Goal: Find specific page/section: Find specific page/section

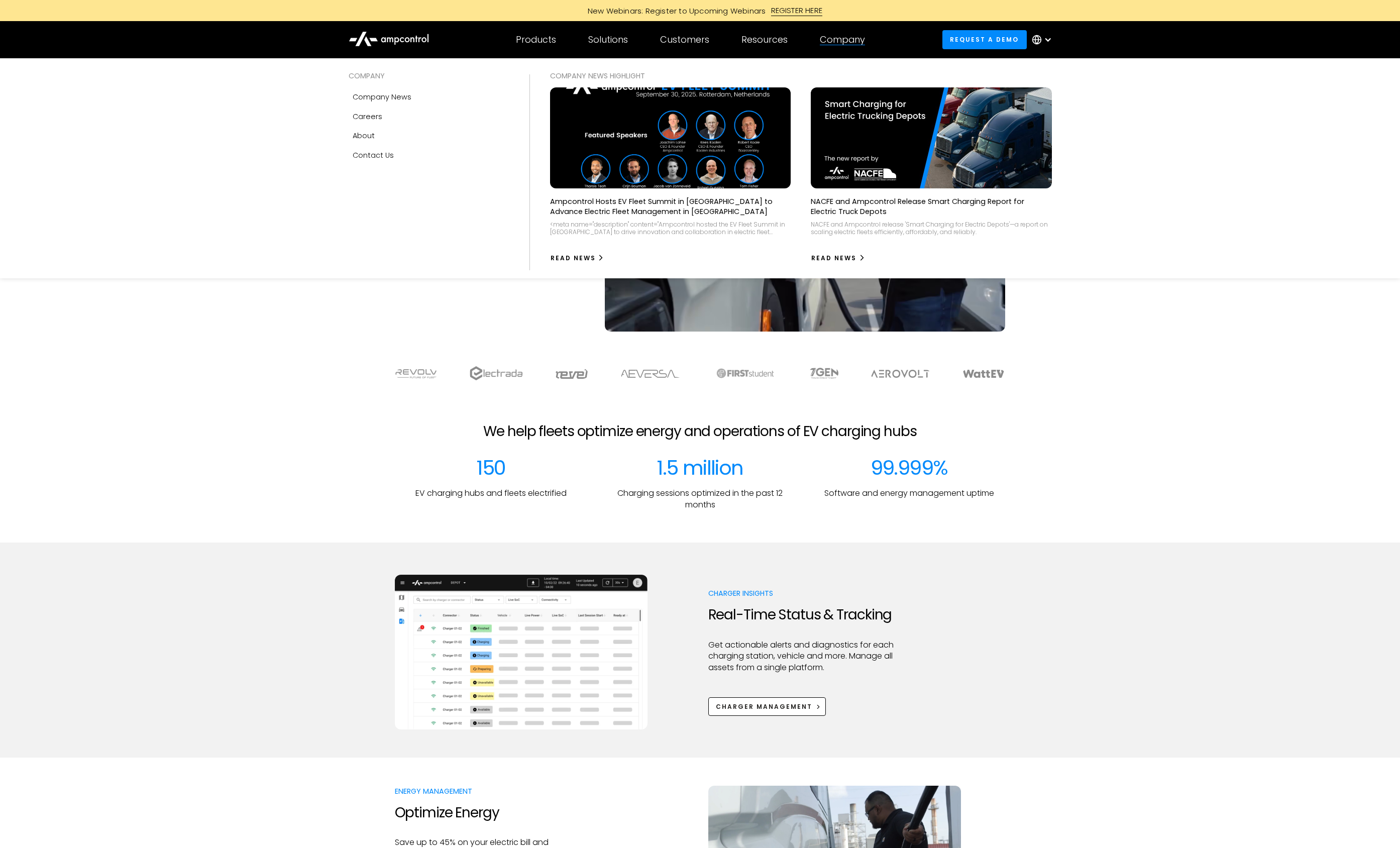
click at [836, 45] on div at bounding box center [843, 45] width 45 height 1
click at [838, 41] on div "Company" at bounding box center [843, 40] width 45 height 11
click at [388, 121] on link "Careers" at bounding box center [429, 116] width 161 height 19
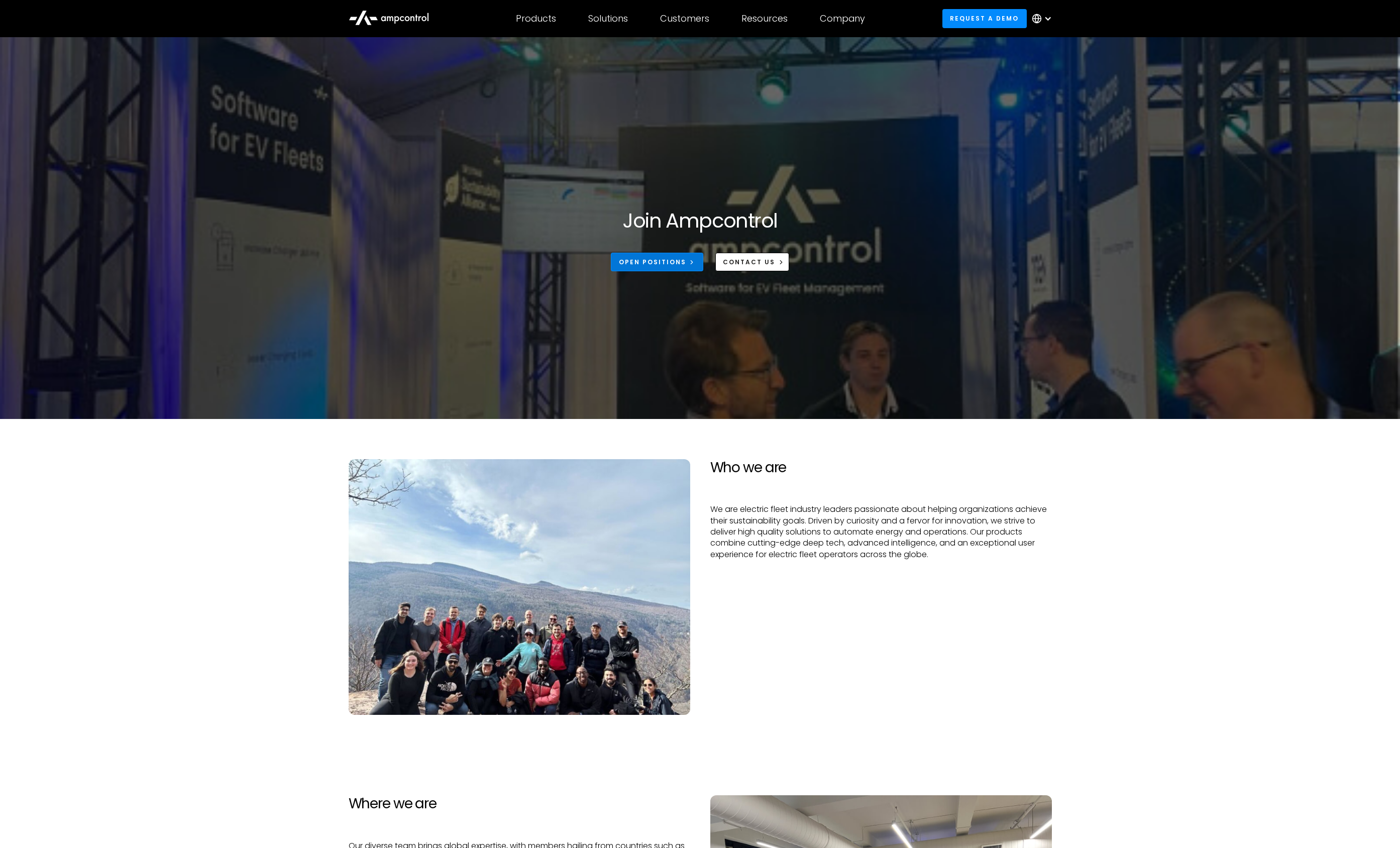
click at [654, 269] on link "Open Positions" at bounding box center [657, 262] width 93 height 18
